Goal: Task Accomplishment & Management: Manage account settings

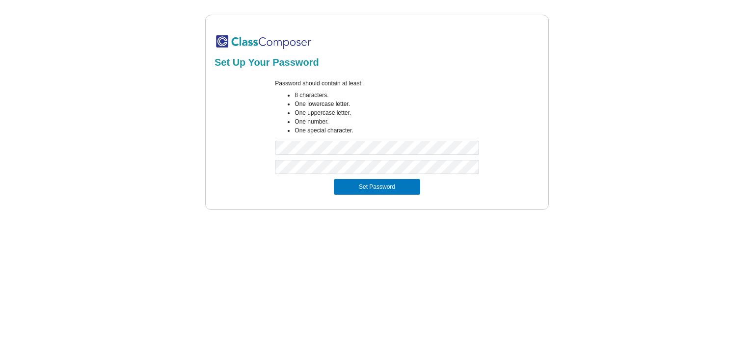
drag, startPoint x: 303, startPoint y: 226, endPoint x: 319, endPoint y: 215, distance: 19.7
click at [303, 226] on mat-sidenav-content "Set Up Your Password Password should contain at least: 8 characters. One lowerc…" at bounding box center [377, 179] width 754 height 358
click at [354, 182] on button "Set Password" at bounding box center [377, 187] width 86 height 16
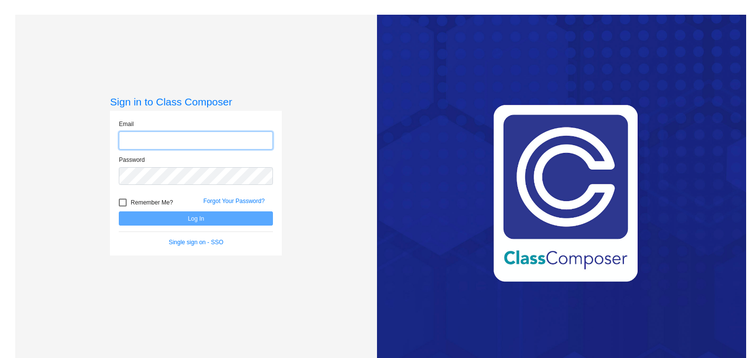
paste input "[EMAIL_ADDRESS][DOMAIN_NAME]"
type input "[EMAIL_ADDRESS][DOMAIN_NAME]"
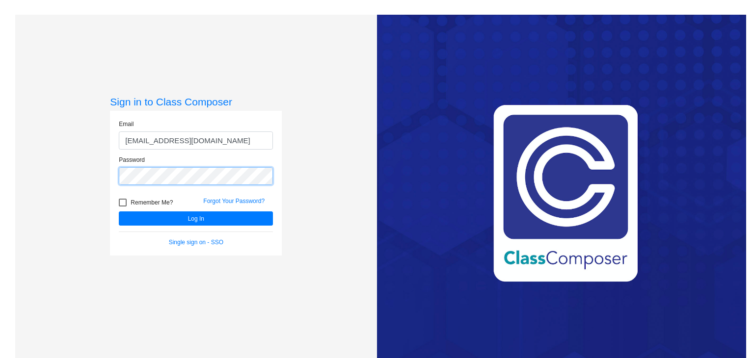
click at [119, 211] on button "Log In" at bounding box center [196, 218] width 154 height 14
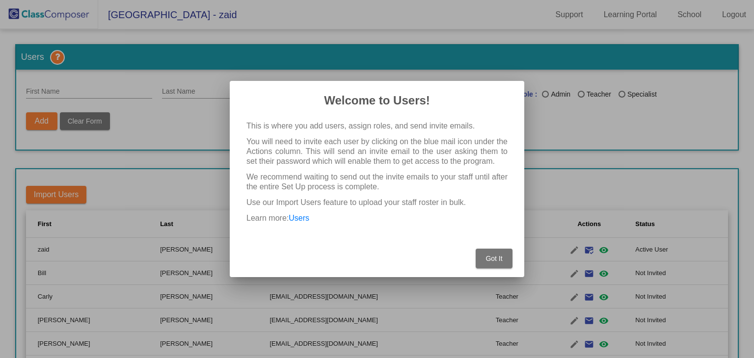
click at [500, 263] on button "Got It" at bounding box center [493, 259] width 37 height 20
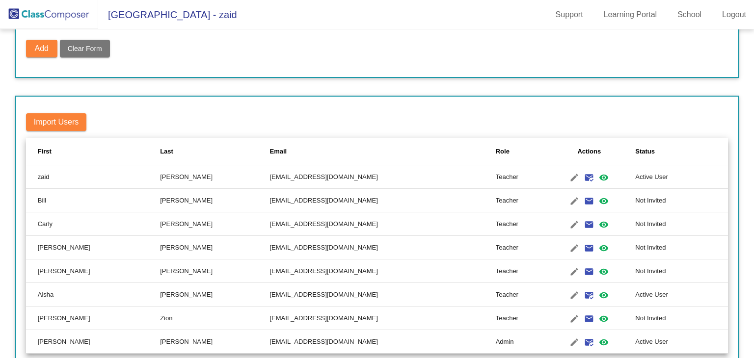
scroll to position [74, 0]
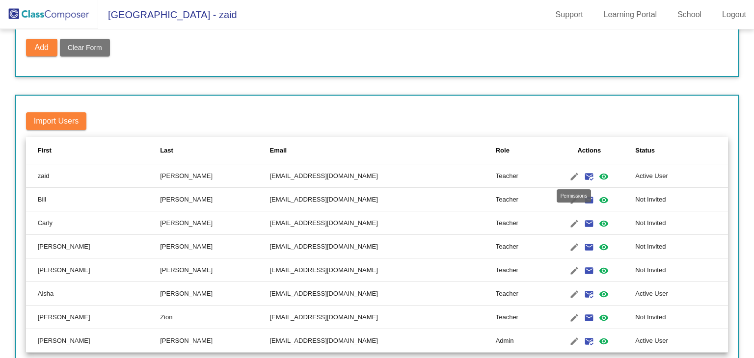
click at [598, 173] on mat-icon "visibility" at bounding box center [604, 177] width 12 height 12
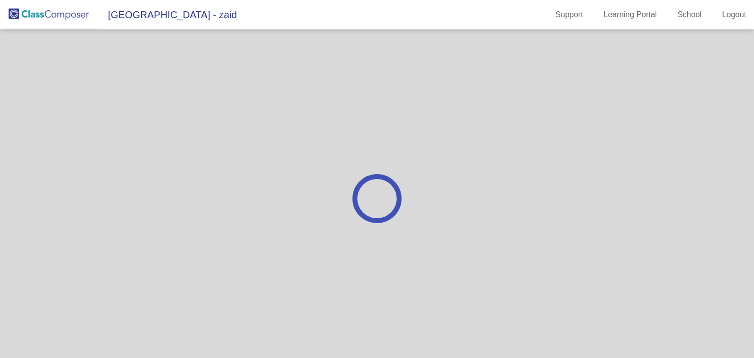
scroll to position [0, 0]
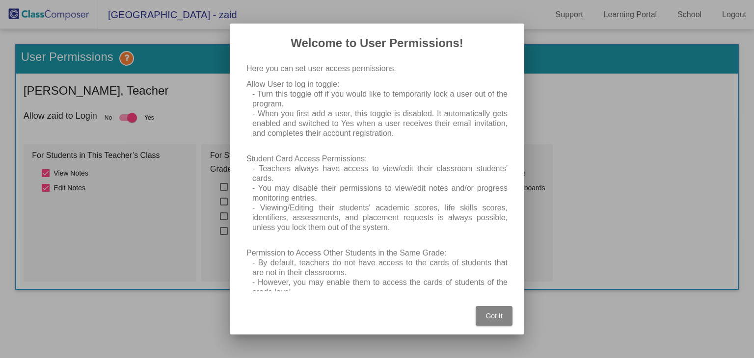
click at [496, 310] on button "Got It" at bounding box center [493, 316] width 37 height 20
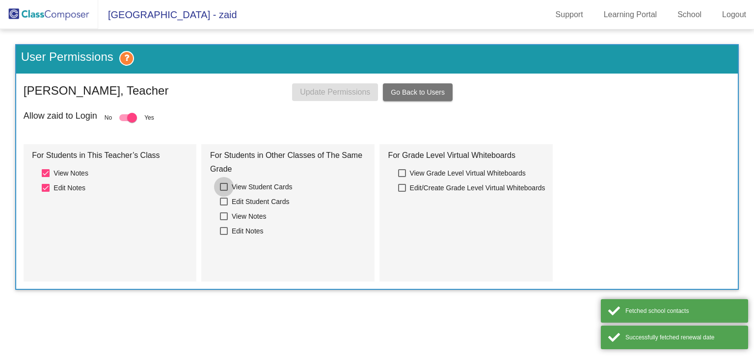
click at [226, 188] on div at bounding box center [224, 187] width 8 height 8
click at [224, 191] on input "View Student Cards" at bounding box center [223, 191] width 0 height 0
checkbox input "true"
click at [226, 202] on div at bounding box center [224, 202] width 8 height 8
click at [224, 206] on input "Edit Student Cards" at bounding box center [223, 206] width 0 height 0
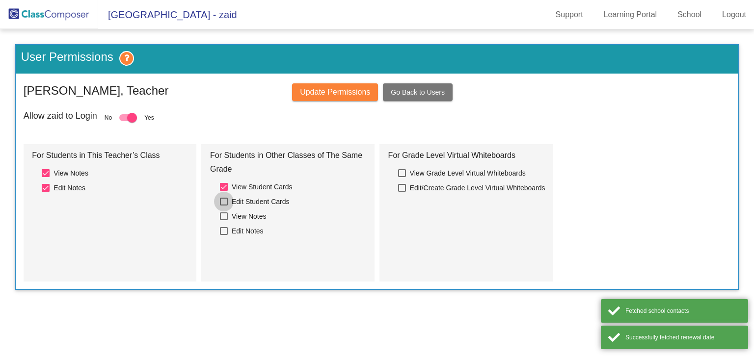
checkbox input "true"
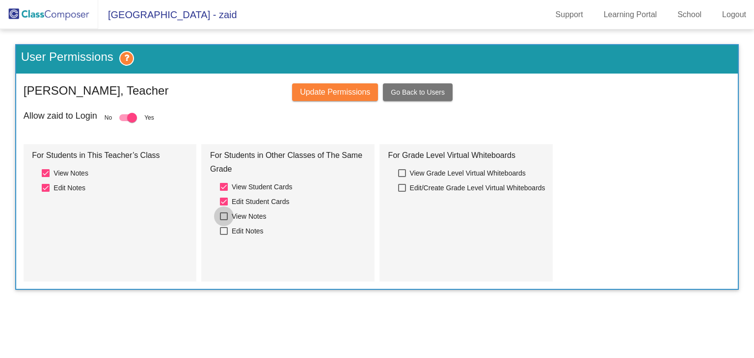
click at [225, 213] on div at bounding box center [224, 216] width 8 height 8
click at [224, 220] on input "View Notes" at bounding box center [223, 220] width 0 height 0
checkbox input "true"
click at [221, 230] on div at bounding box center [224, 231] width 8 height 8
click at [223, 235] on input "Edit Notes" at bounding box center [223, 235] width 0 height 0
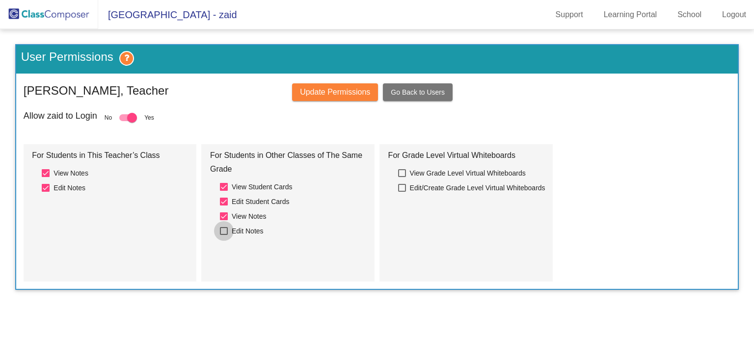
checkbox input "true"
click at [324, 85] on button "Update Permissions" at bounding box center [335, 92] width 86 height 18
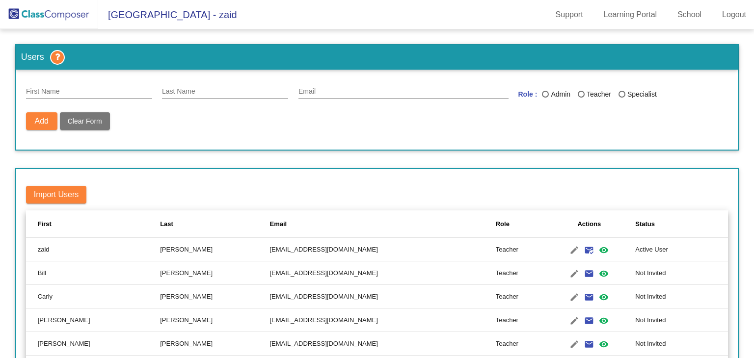
click at [220, 18] on mat-toolbar "Alpine Elementary - zaid Support Learning Portal School Logout" at bounding box center [377, 14] width 754 height 29
